Goal: Check status: Check status

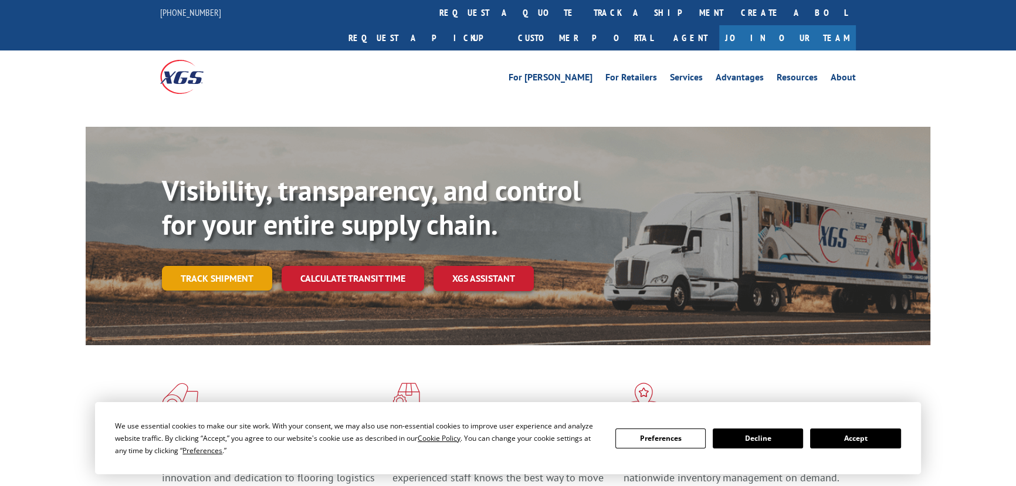
click at [221, 259] on div "Visibility, transparency, and control for your entire supply chain. Track shipm…" at bounding box center [546, 256] width 769 height 164
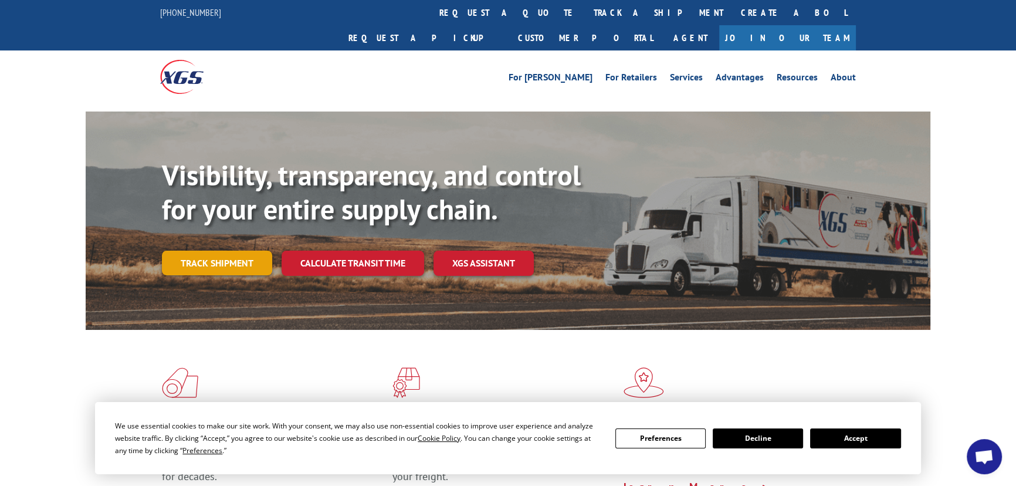
click at [210, 251] on link "Track shipment" at bounding box center [217, 263] width 110 height 25
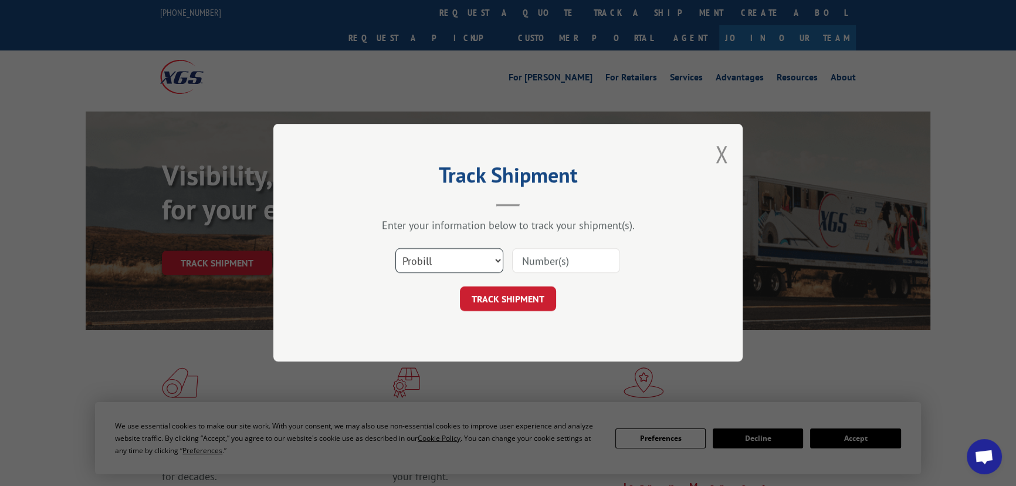
click at [421, 259] on select "Select category... Probill BOL PO" at bounding box center [449, 261] width 108 height 25
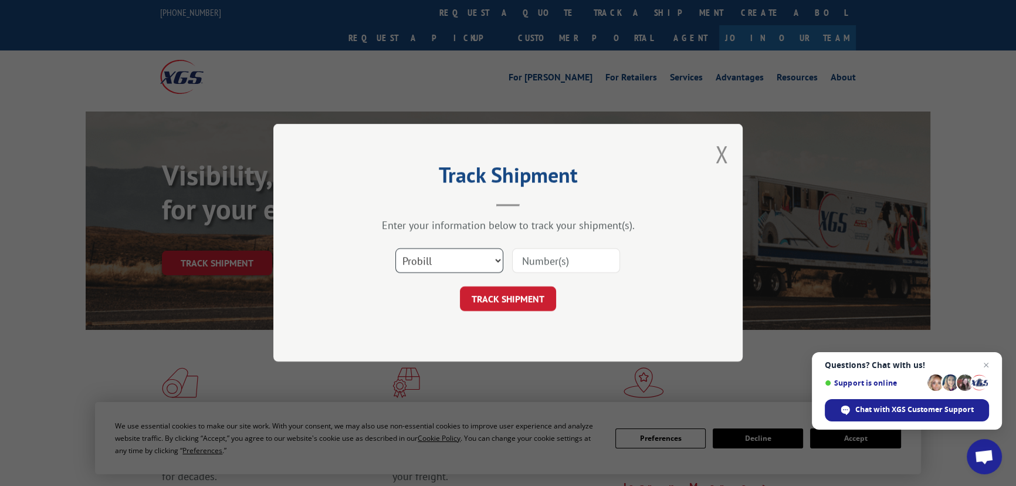
select select "po"
click at [395, 249] on select "Select category... Probill BOL PO" at bounding box center [449, 261] width 108 height 25
click at [535, 268] on input at bounding box center [566, 261] width 108 height 25
type input "19509418"
click button "TRACK SHIPMENT" at bounding box center [508, 299] width 96 height 25
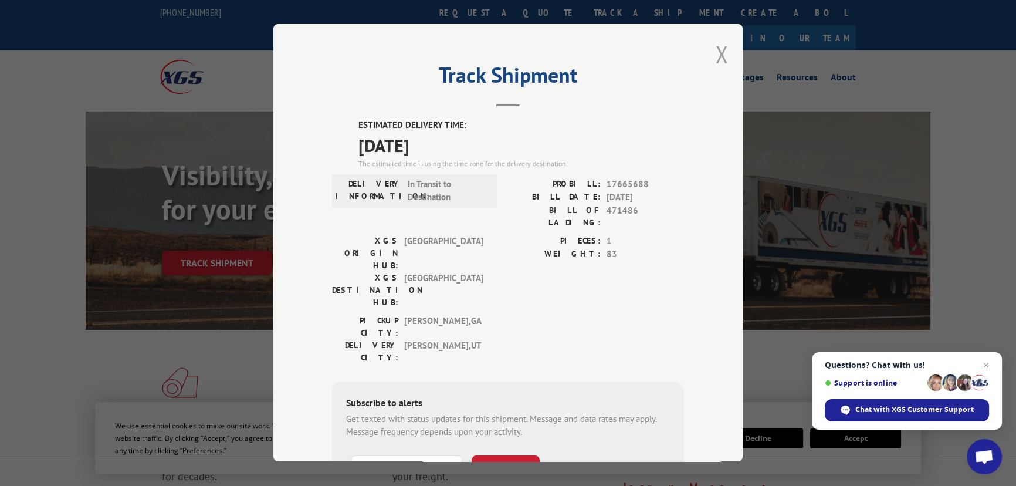
click at [715, 59] on button "Close modal" at bounding box center [721, 54] width 13 height 31
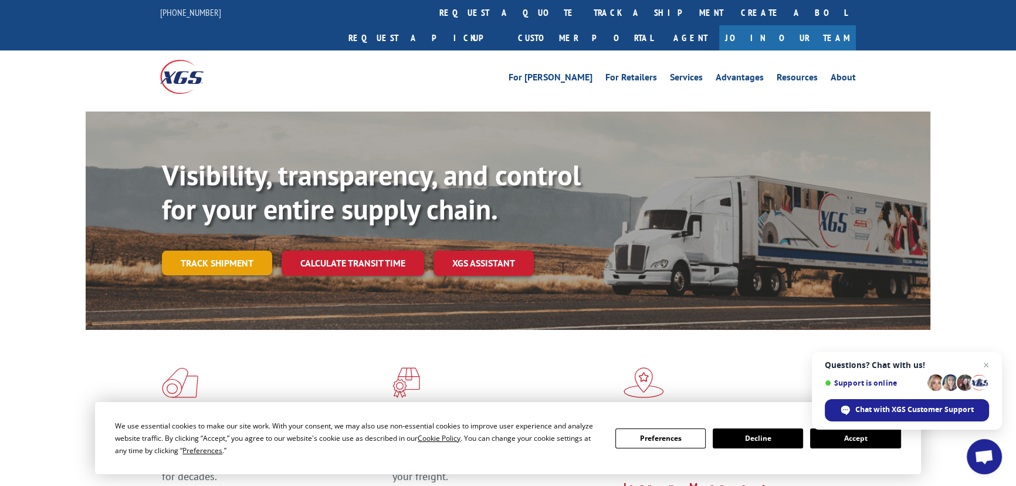
click at [233, 251] on link "Track shipment" at bounding box center [217, 263] width 110 height 25
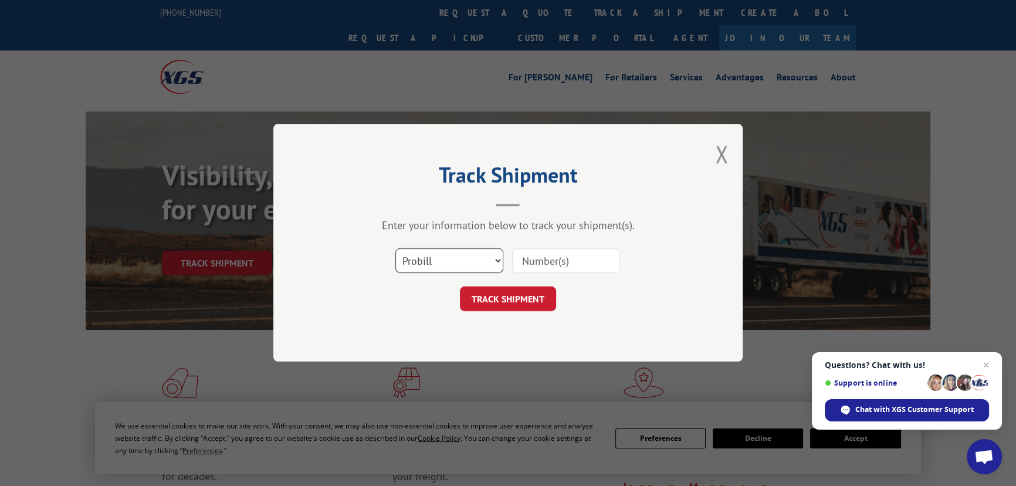
drag, startPoint x: 422, startPoint y: 253, endPoint x: 428, endPoint y: 267, distance: 14.7
click at [422, 253] on select "Select category... Probill BOL PO" at bounding box center [449, 261] width 108 height 25
select select "po"
click at [395, 249] on select "Select category... Probill BOL PO" at bounding box center [449, 261] width 108 height 25
click at [539, 265] on input at bounding box center [566, 261] width 108 height 25
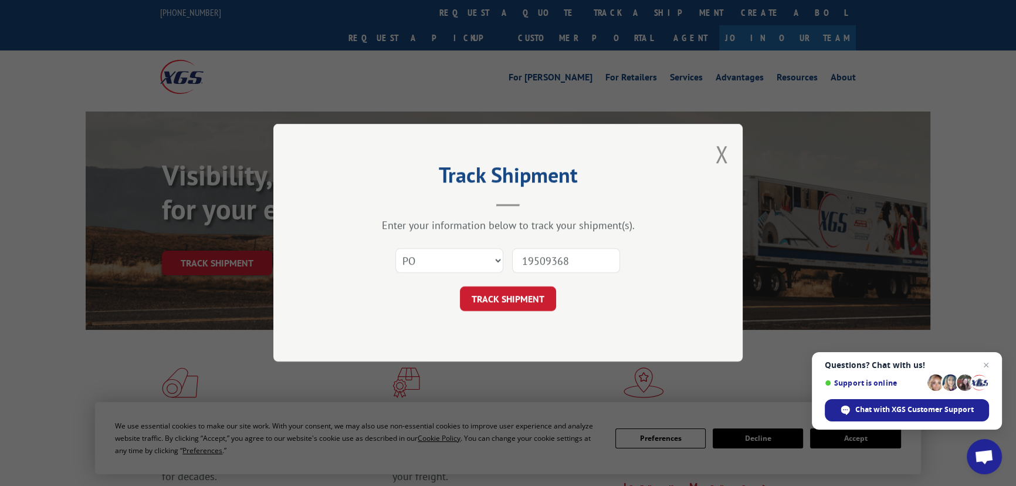
type input "19509368"
click at [460, 287] on button "TRACK SHIPMENT" at bounding box center [508, 299] width 96 height 25
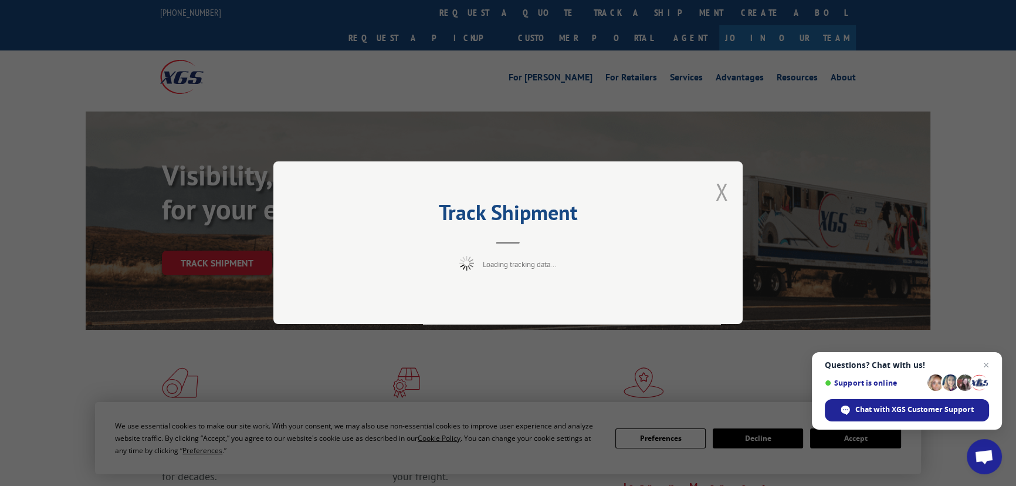
click at [723, 202] on button "Close modal" at bounding box center [721, 191] width 13 height 31
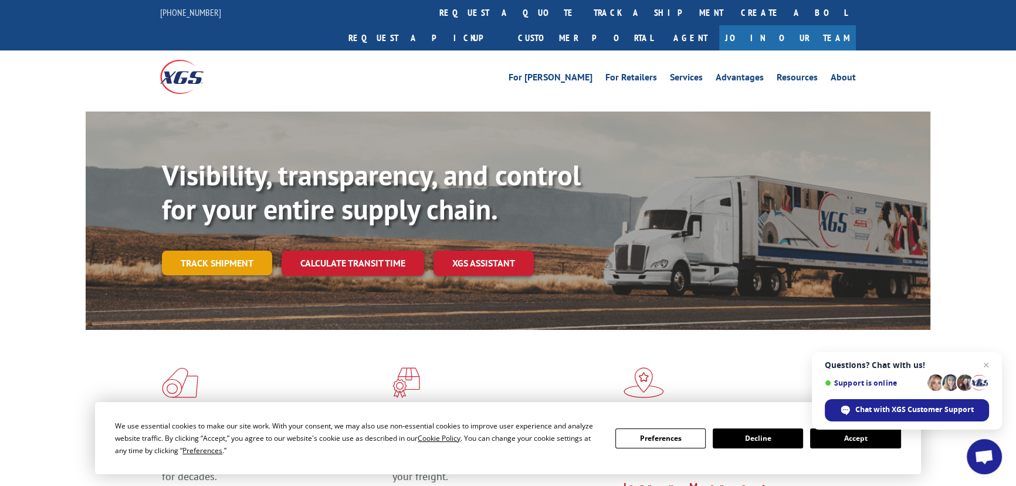
click at [216, 251] on link "Track shipment" at bounding box center [217, 263] width 110 height 25
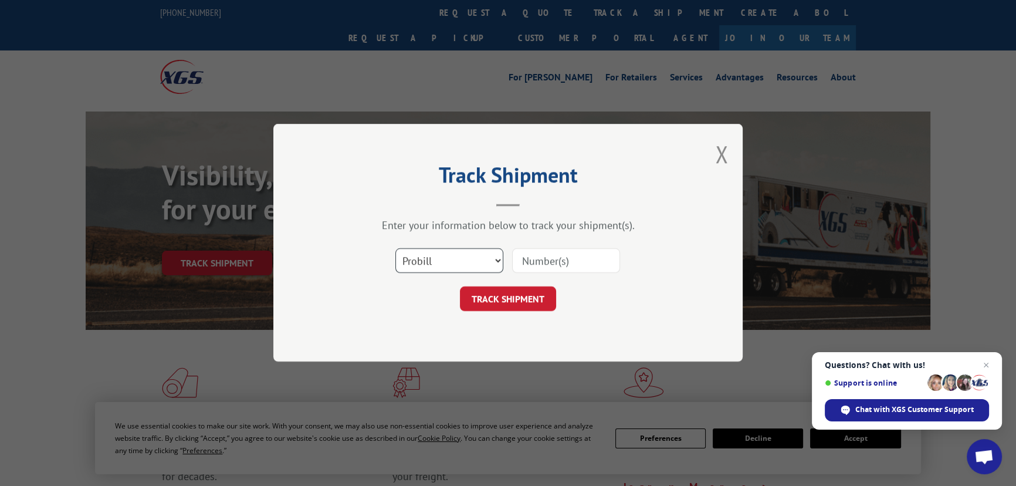
drag, startPoint x: 432, startPoint y: 260, endPoint x: 432, endPoint y: 269, distance: 8.8
click at [432, 260] on select "Select category... Probill BOL PO" at bounding box center [449, 261] width 108 height 25
select select "po"
click at [395, 249] on select "Select category... Probill BOL PO" at bounding box center [449, 261] width 108 height 25
click at [550, 262] on input at bounding box center [566, 261] width 108 height 25
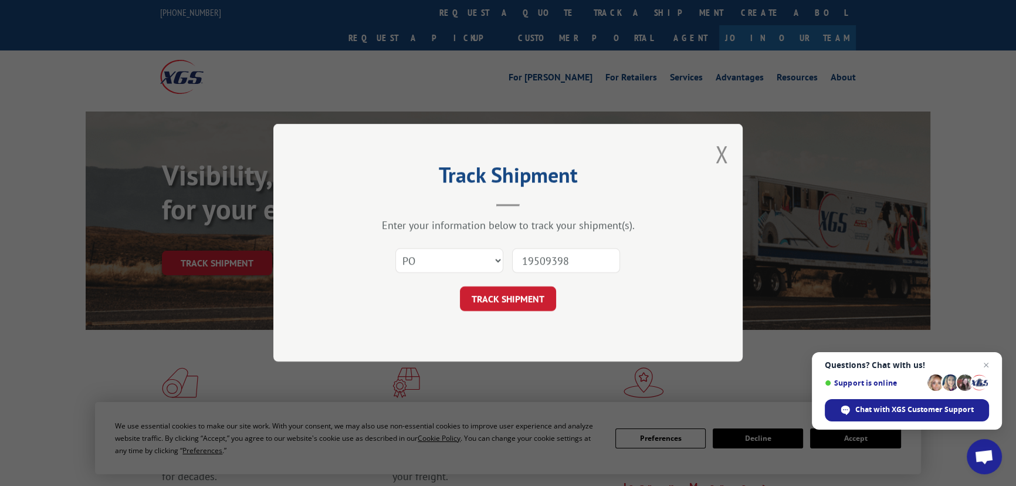
type input "19509398"
click at [460, 287] on button "TRACK SHIPMENT" at bounding box center [508, 299] width 96 height 25
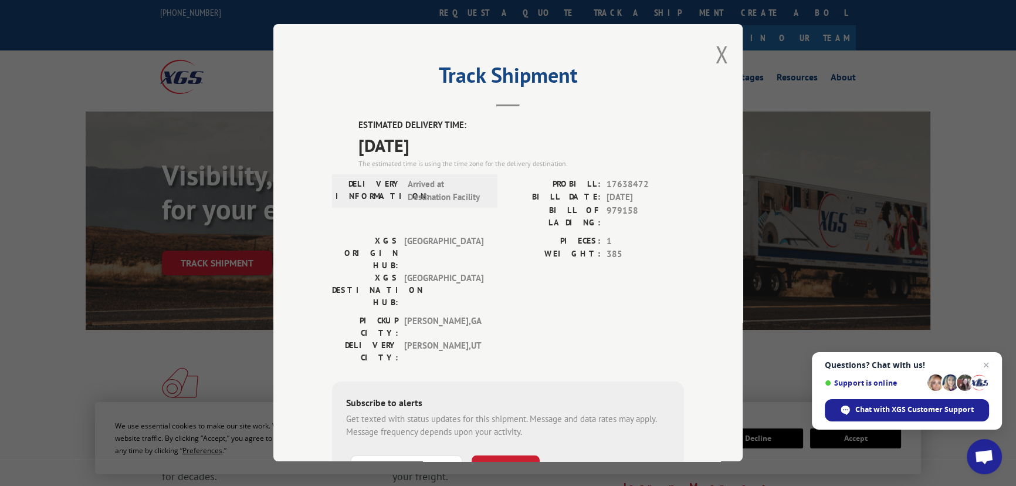
click at [725, 52] on div "Track Shipment ESTIMATED DELIVERY TIME: [DATE] The estimated time is using the …" at bounding box center [507, 242] width 469 height 437
click at [719, 52] on button "Close modal" at bounding box center [721, 54] width 13 height 31
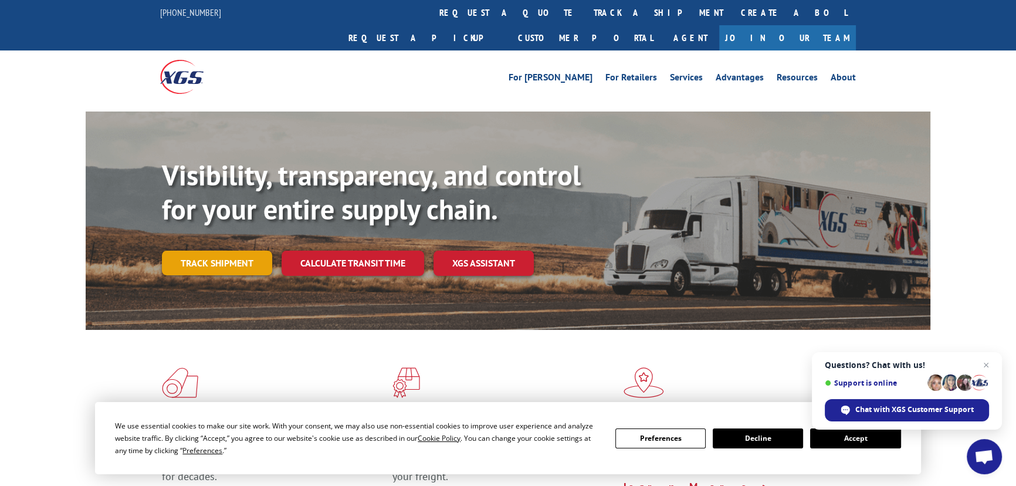
click at [226, 251] on link "Track shipment" at bounding box center [217, 263] width 110 height 25
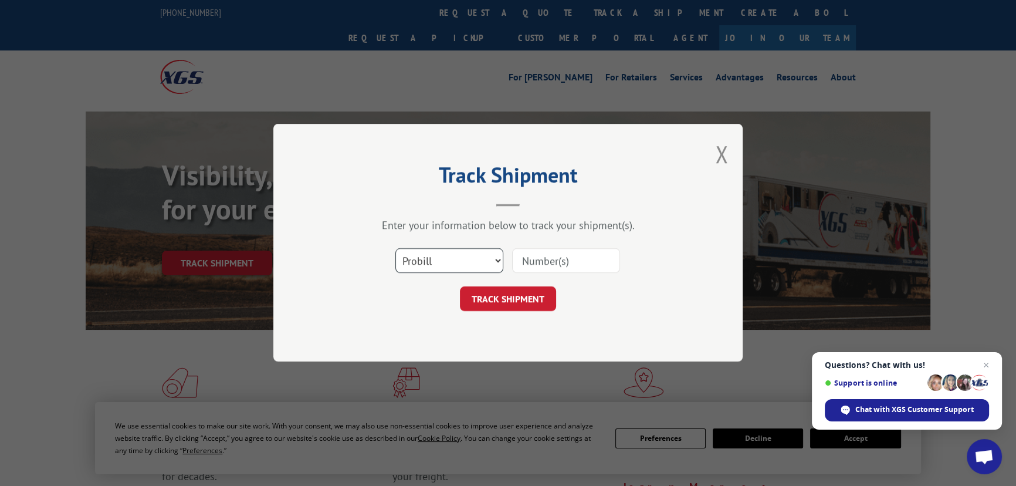
click at [448, 263] on select "Select category... Probill BOL PO" at bounding box center [449, 261] width 108 height 25
select select "bol"
click at [395, 249] on select "Select category... Probill BOL PO" at bounding box center [449, 261] width 108 height 25
click at [558, 258] on input at bounding box center [566, 261] width 108 height 25
type input "19509453"
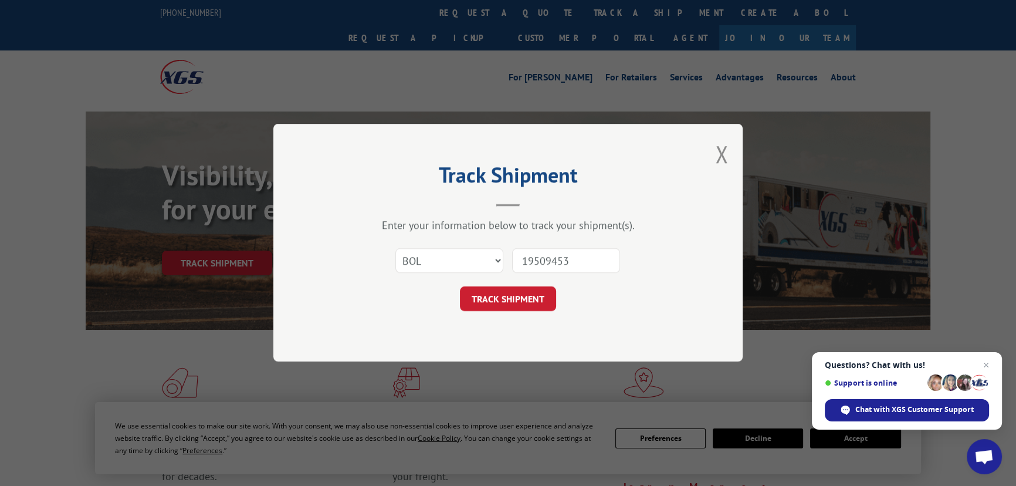
click at [460, 287] on button "TRACK SHIPMENT" at bounding box center [508, 299] width 96 height 25
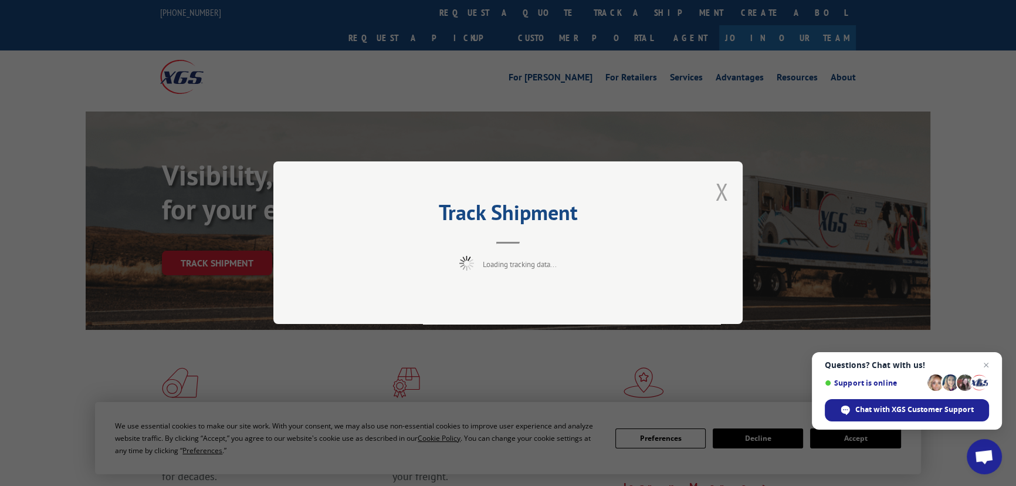
click at [723, 190] on button "Close modal" at bounding box center [721, 191] width 13 height 31
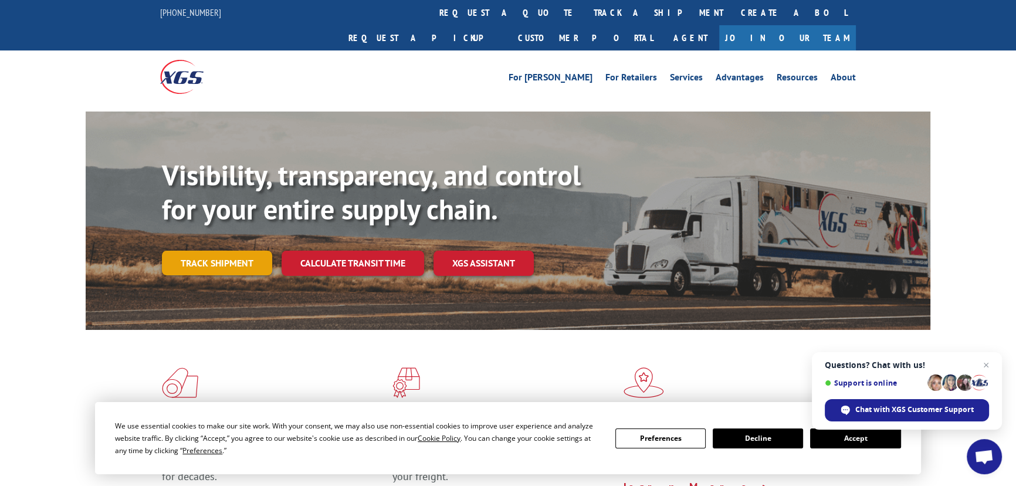
click at [222, 251] on link "Track shipment" at bounding box center [217, 263] width 110 height 25
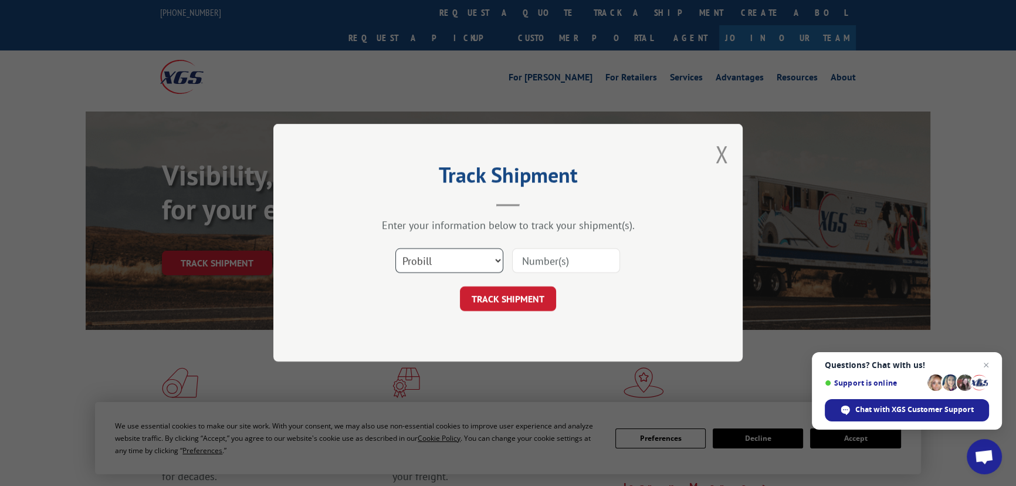
click at [414, 256] on select "Select category... Probill BOL PO" at bounding box center [449, 261] width 108 height 25
click at [446, 346] on div "Track Shipment Enter your information below to track your shipment(s). Select c…" at bounding box center [507, 243] width 469 height 238
click at [448, 259] on select "Select category... Probill BOL PO" at bounding box center [449, 261] width 108 height 25
select select "po"
click at [395, 249] on select "Select category... Probill BOL PO" at bounding box center [449, 261] width 108 height 25
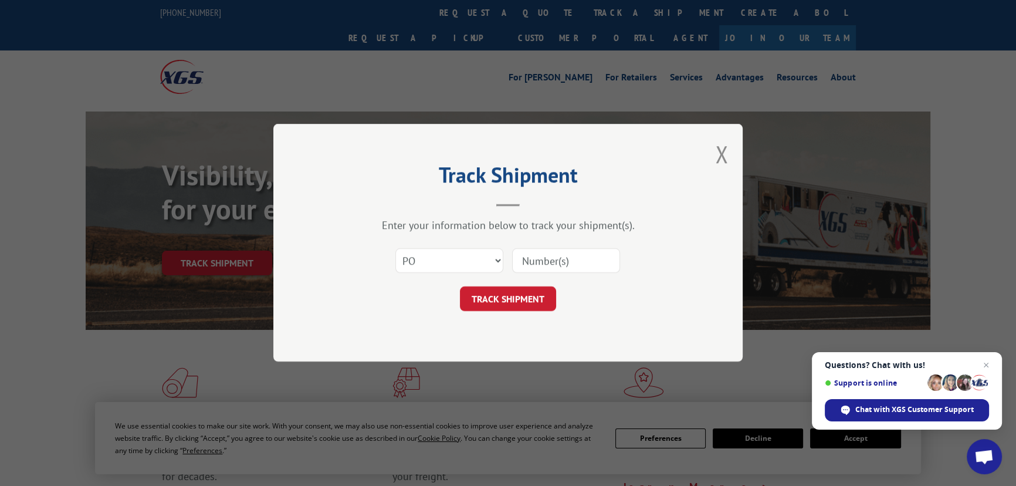
drag, startPoint x: 543, startPoint y: 275, endPoint x: 546, endPoint y: 262, distance: 13.2
click at [543, 274] on div "Select category... Probill BOL PO" at bounding box center [508, 261] width 352 height 39
click at [546, 262] on input at bounding box center [566, 261] width 108 height 25
type input "19509453"
click at [460, 287] on button "TRACK SHIPMENT" at bounding box center [508, 299] width 96 height 25
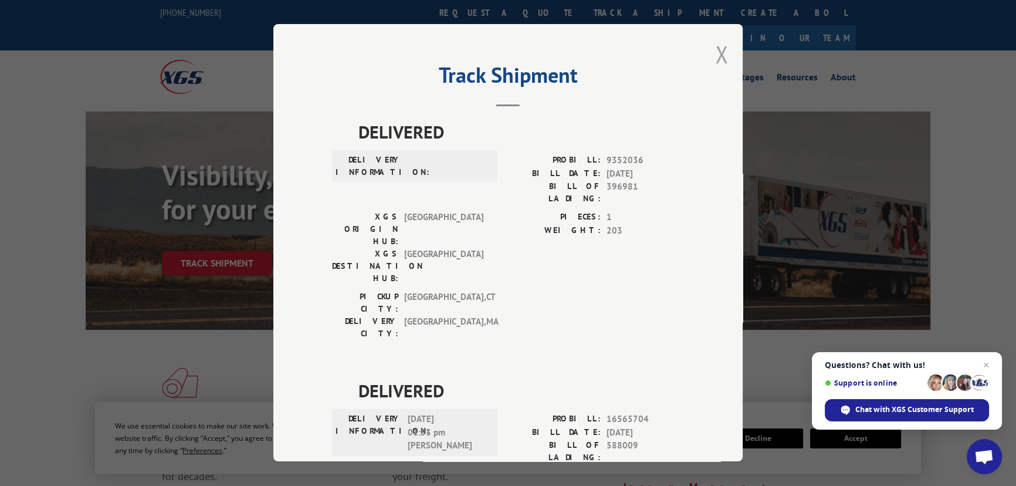
click at [718, 65] on button "Close modal" at bounding box center [721, 54] width 13 height 31
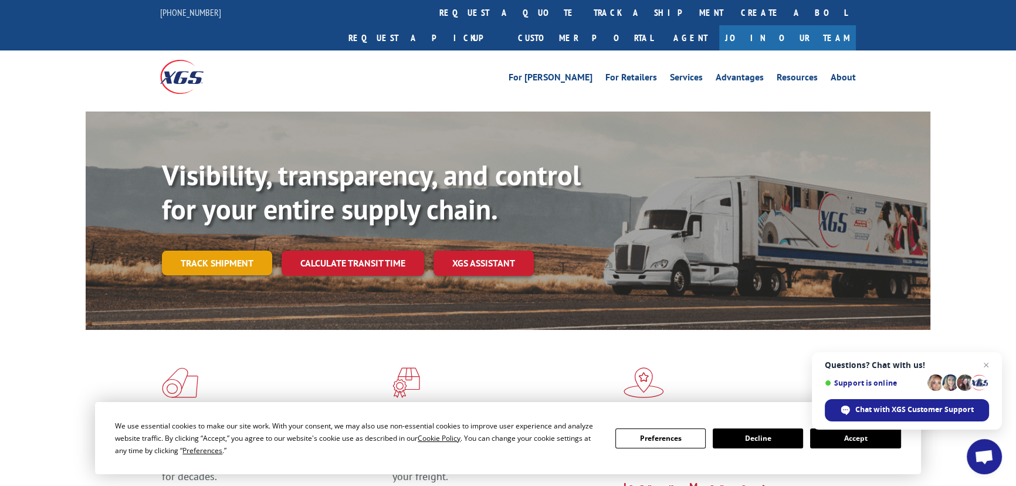
click at [187, 251] on link "Track shipment" at bounding box center [217, 263] width 110 height 25
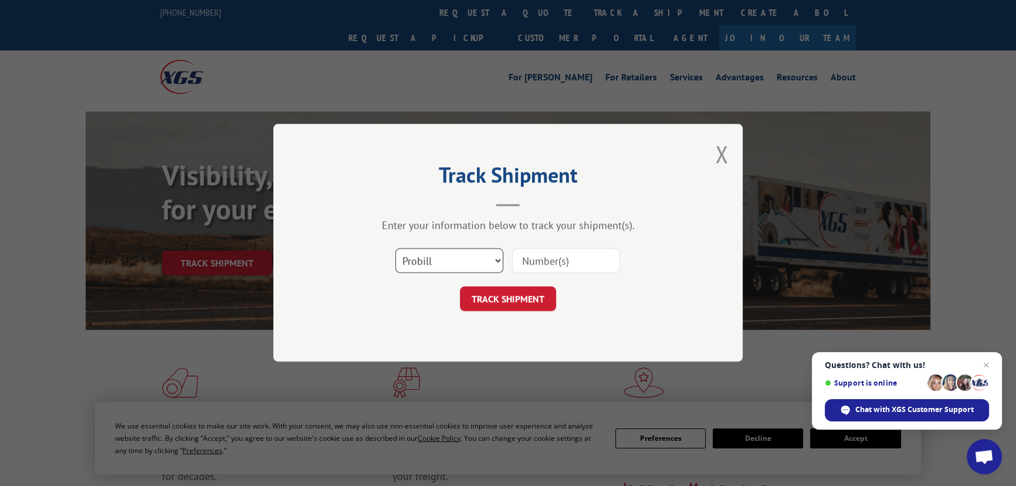
click at [440, 262] on select "Select category... Probill BOL PO" at bounding box center [449, 261] width 108 height 25
select select "po"
click at [395, 249] on select "Select category... Probill BOL PO" at bounding box center [449, 261] width 108 height 25
click at [554, 268] on input at bounding box center [566, 261] width 108 height 25
type input "19509453"
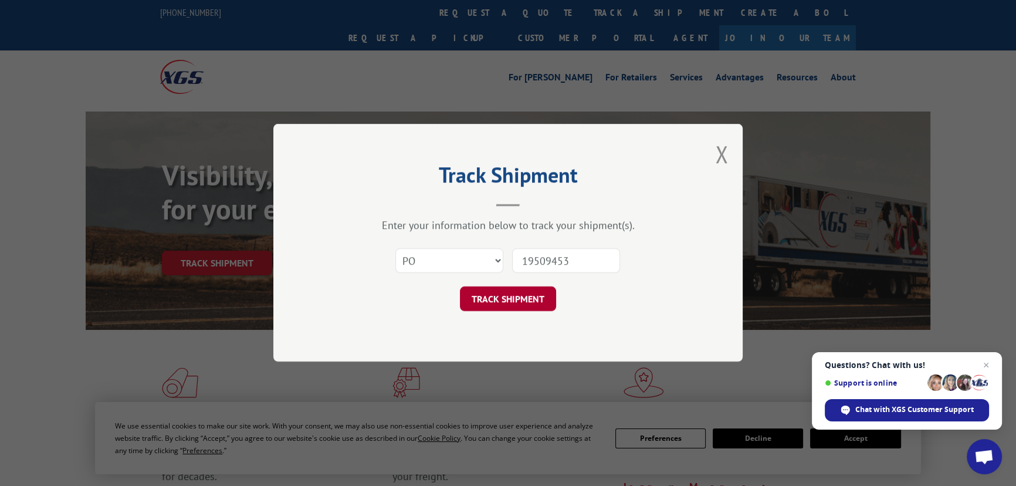
click at [479, 296] on button "TRACK SHIPMENT" at bounding box center [508, 299] width 96 height 25
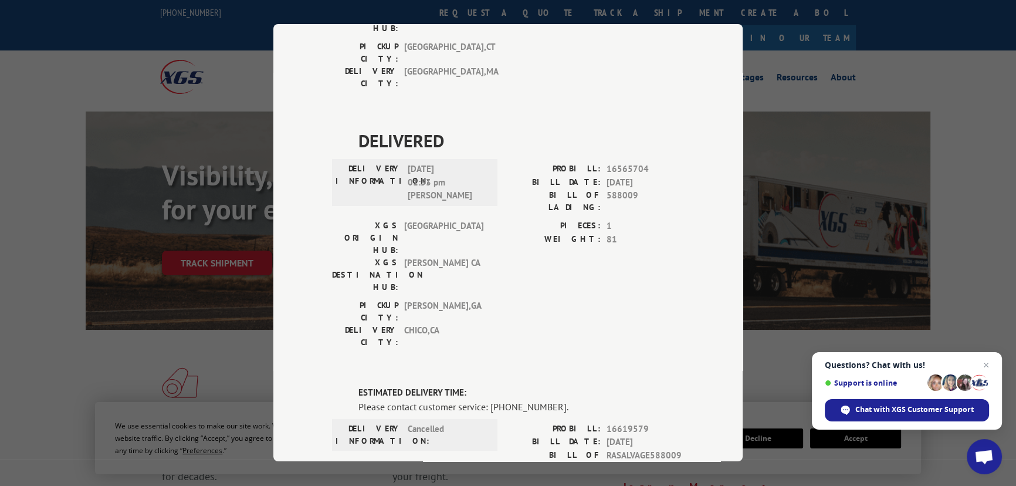
scroll to position [266, 0]
